Goal: Navigation & Orientation: Go to known website

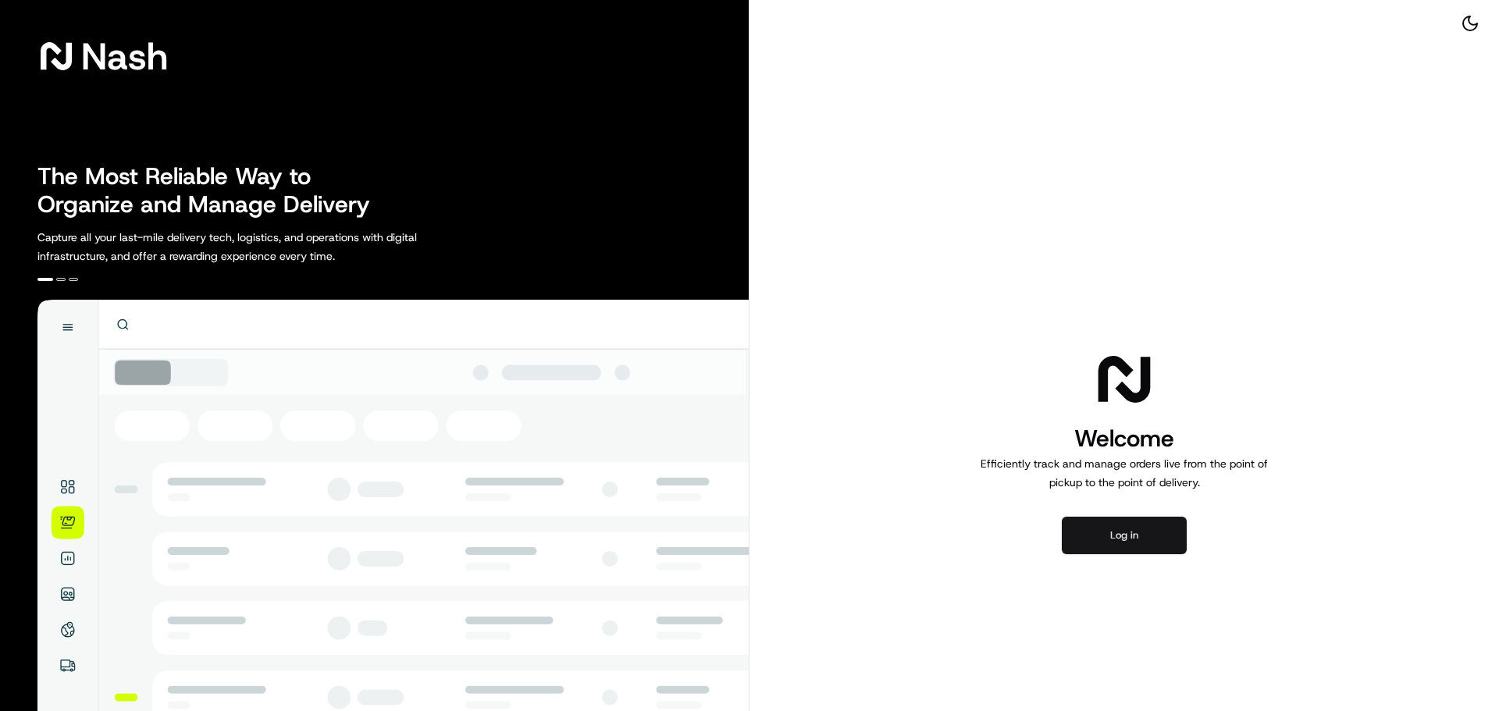
click at [1079, 535] on button "Log in" at bounding box center [1124, 535] width 125 height 37
